Goal: Task Accomplishment & Management: Manage account settings

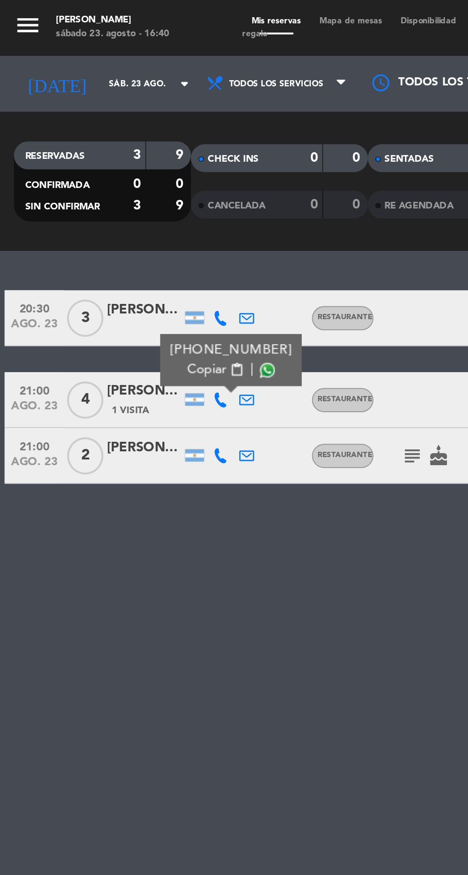
click at [133, 188] on span at bounding box center [137, 190] width 8 height 8
click at [115, 231] on icon at bounding box center [113, 234] width 8 height 8
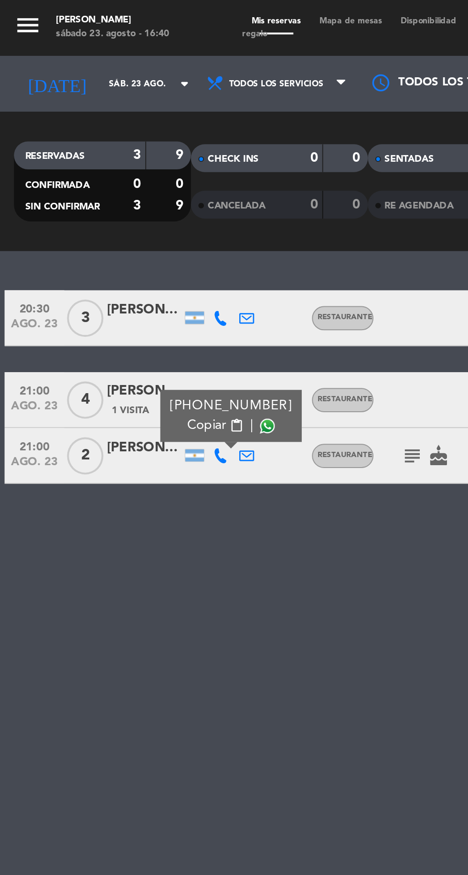
click at [134, 218] on span at bounding box center [137, 219] width 8 height 8
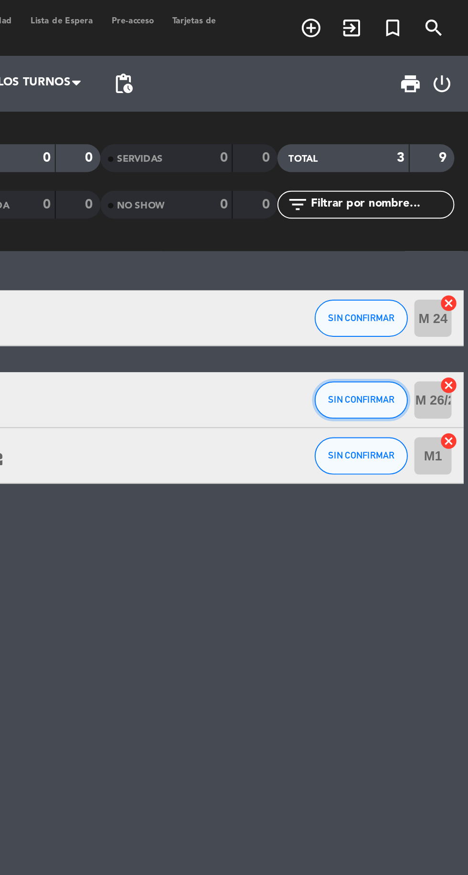
click at [411, 211] on button "SIN CONFIRMAR" at bounding box center [413, 205] width 48 height 19
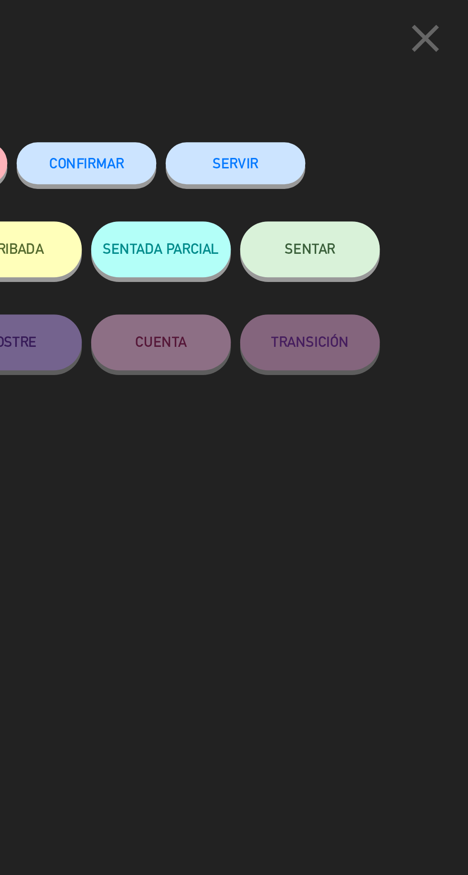
click at [279, 83] on span "CONFIRMAR" at bounding box center [272, 84] width 38 height 8
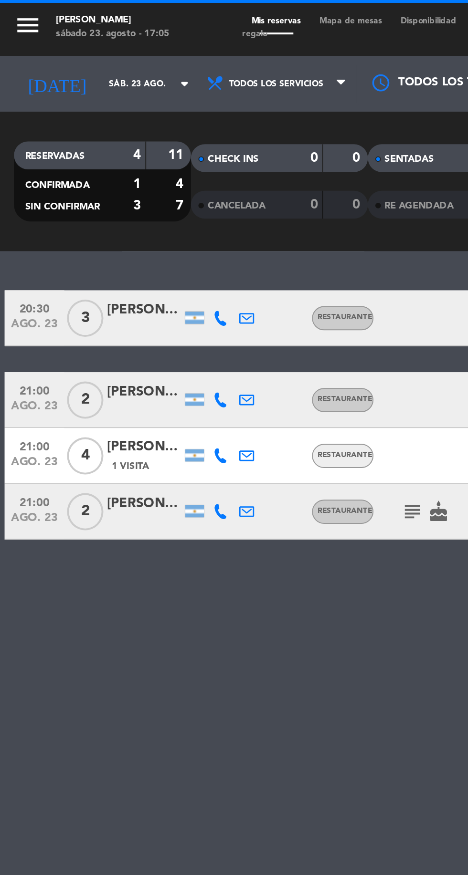
click at [113, 236] on icon at bounding box center [113, 234] width 8 height 8
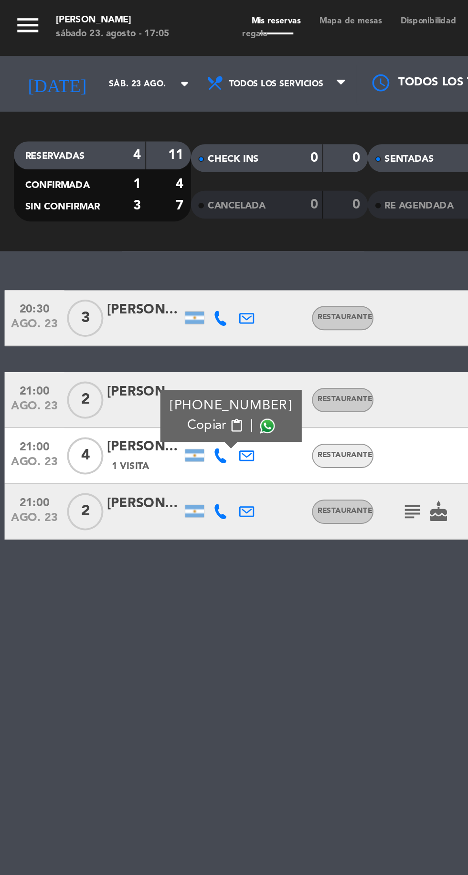
click at [124, 337] on div "20:30 [DATE] 3 [PERSON_NAME] RESTAURANTE SIN CONFIRMAR M 24 cancel 21:00 [DATE]…" at bounding box center [234, 502] width 468 height 746
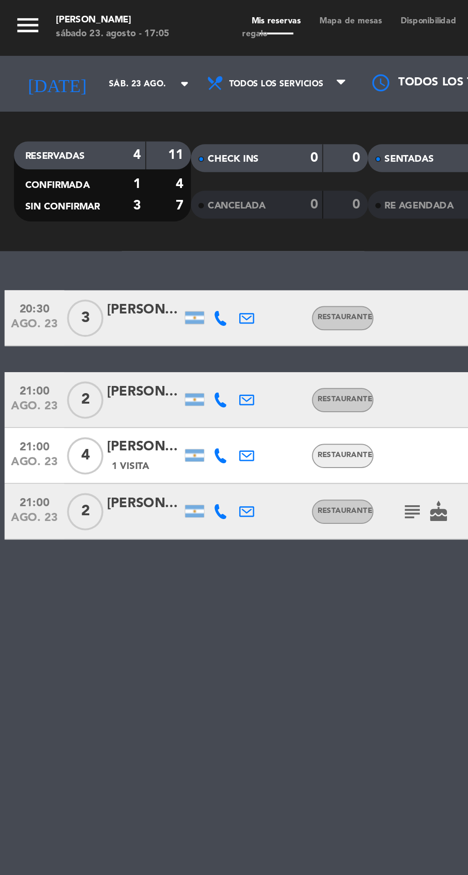
click at [69, 209] on div at bounding box center [74, 211] width 38 height 8
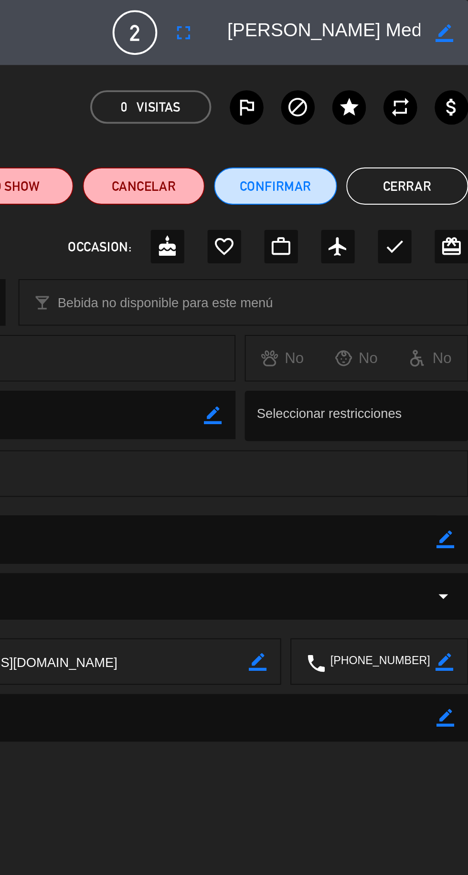
click at [436, 98] on button "Cerrar" at bounding box center [436, 95] width 62 height 19
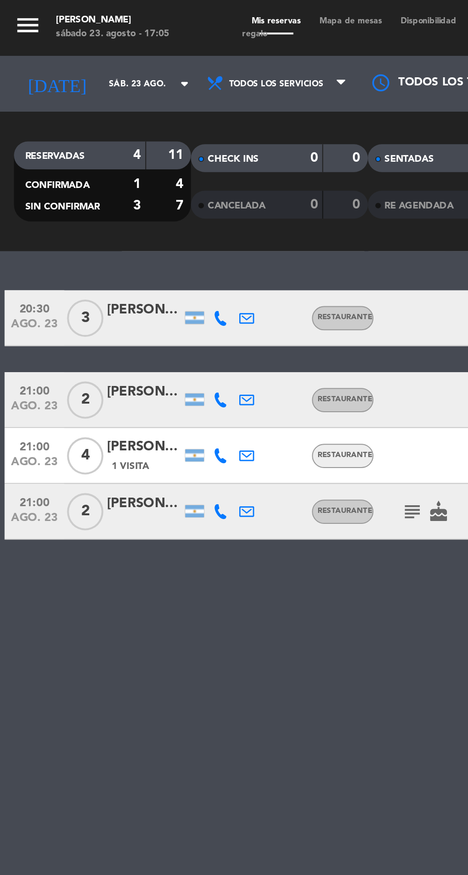
click at [113, 205] on icon at bounding box center [113, 205] width 8 height 8
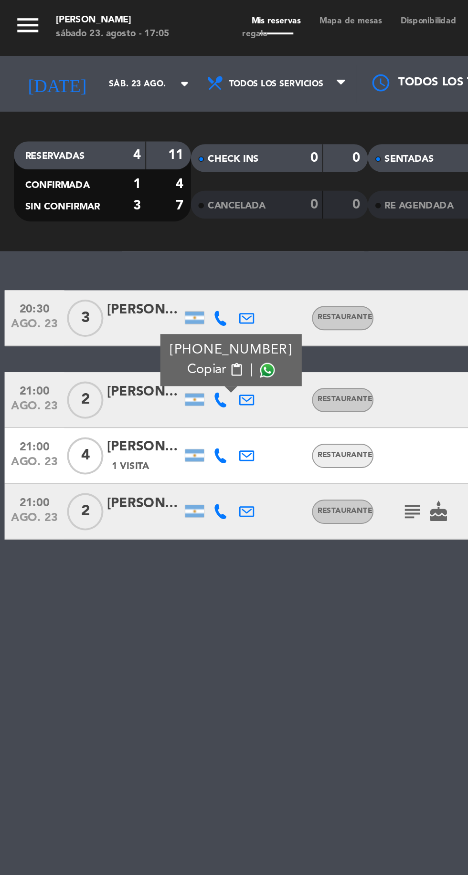
click at [135, 193] on span at bounding box center [137, 190] width 8 height 8
click at [113, 264] on icon at bounding box center [113, 263] width 8 height 8
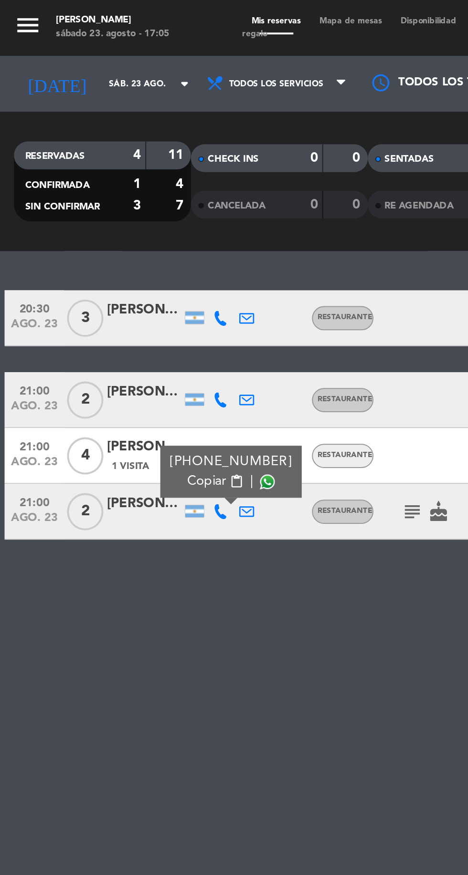
click at [134, 245] on span at bounding box center [137, 247] width 8 height 8
